Goal: Browse casually: Explore the website without a specific task or goal

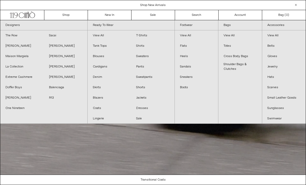
click at [103, 17] on link "New In" at bounding box center [110, 15] width 44 height 10
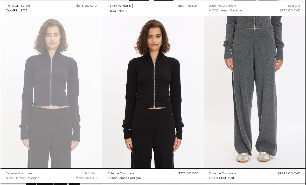
scroll to position [6540, 0]
click at [153, 85] on at bounding box center [153, 92] width 102 height 152
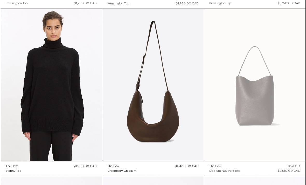
scroll to position [7551, 0]
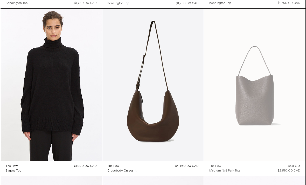
click at [53, 99] on at bounding box center [52, 85] width 102 height 152
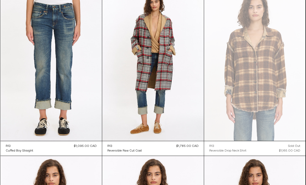
scroll to position [7906, 0]
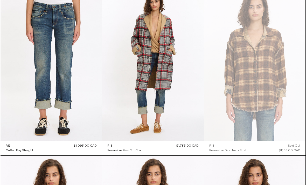
click at [55, 91] on at bounding box center [52, 64] width 102 height 152
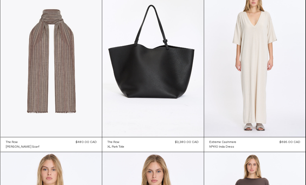
scroll to position [10744, 0]
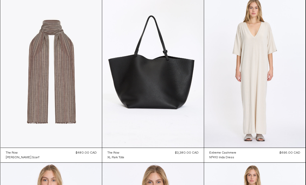
click at [152, 75] on at bounding box center [153, 71] width 102 height 152
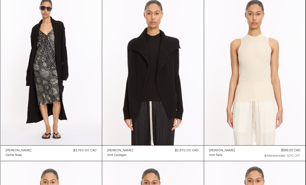
scroll to position [16450, 0]
click at [154, 69] on at bounding box center [153, 69] width 102 height 152
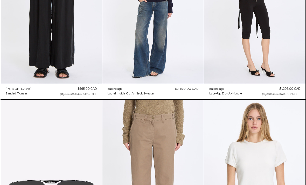
scroll to position [0, 0]
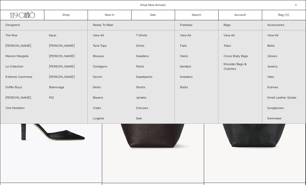
click at [8, 35] on link "The Row" at bounding box center [22, 35] width 44 height 10
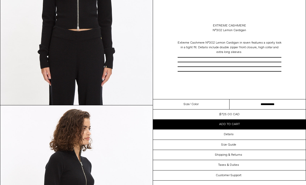
scroll to position [108, 0]
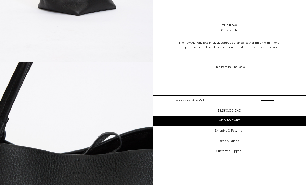
scroll to position [538, 0]
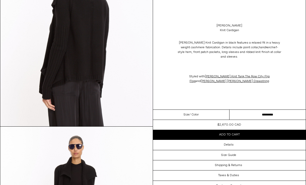
scroll to position [463, 0]
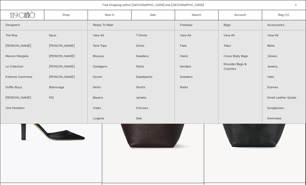
click at [53, 54] on link "[PERSON_NAME]" at bounding box center [66, 56] width 44 height 10
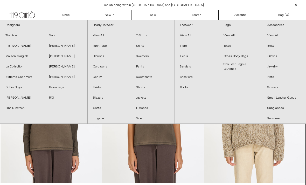
click at [52, 99] on link "R13" at bounding box center [66, 98] width 44 height 10
